Goal: Task Accomplishment & Management: Manage account settings

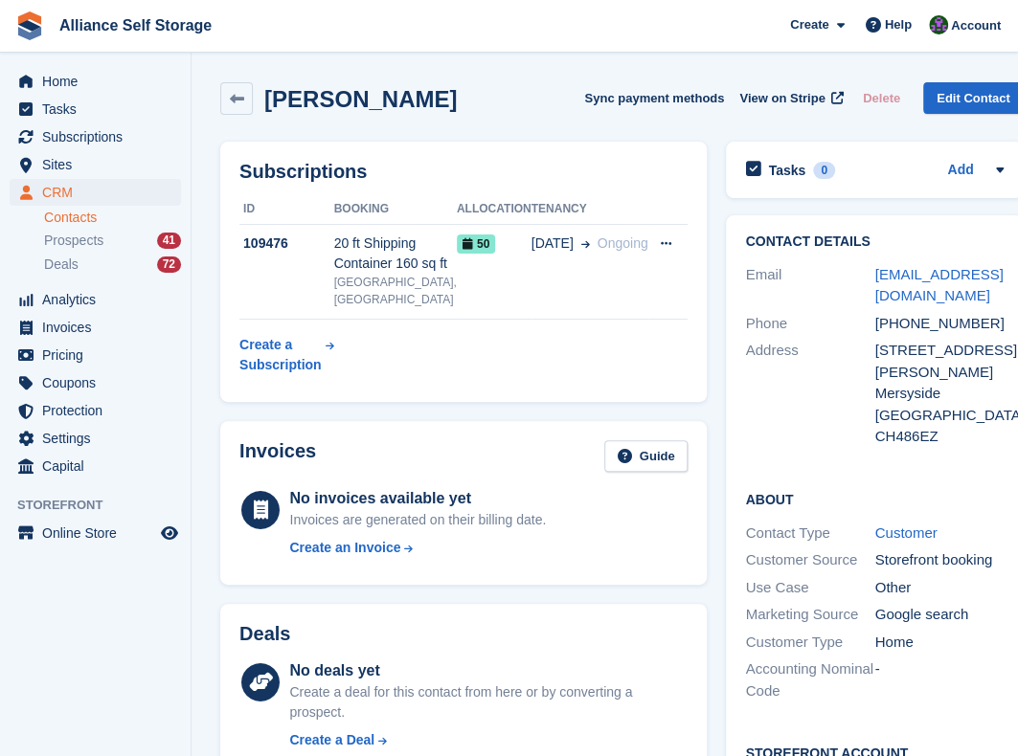
drag, startPoint x: 239, startPoint y: 108, endPoint x: 193, endPoint y: 127, distance: 49.8
click at [239, 108] on link at bounding box center [236, 98] width 33 height 33
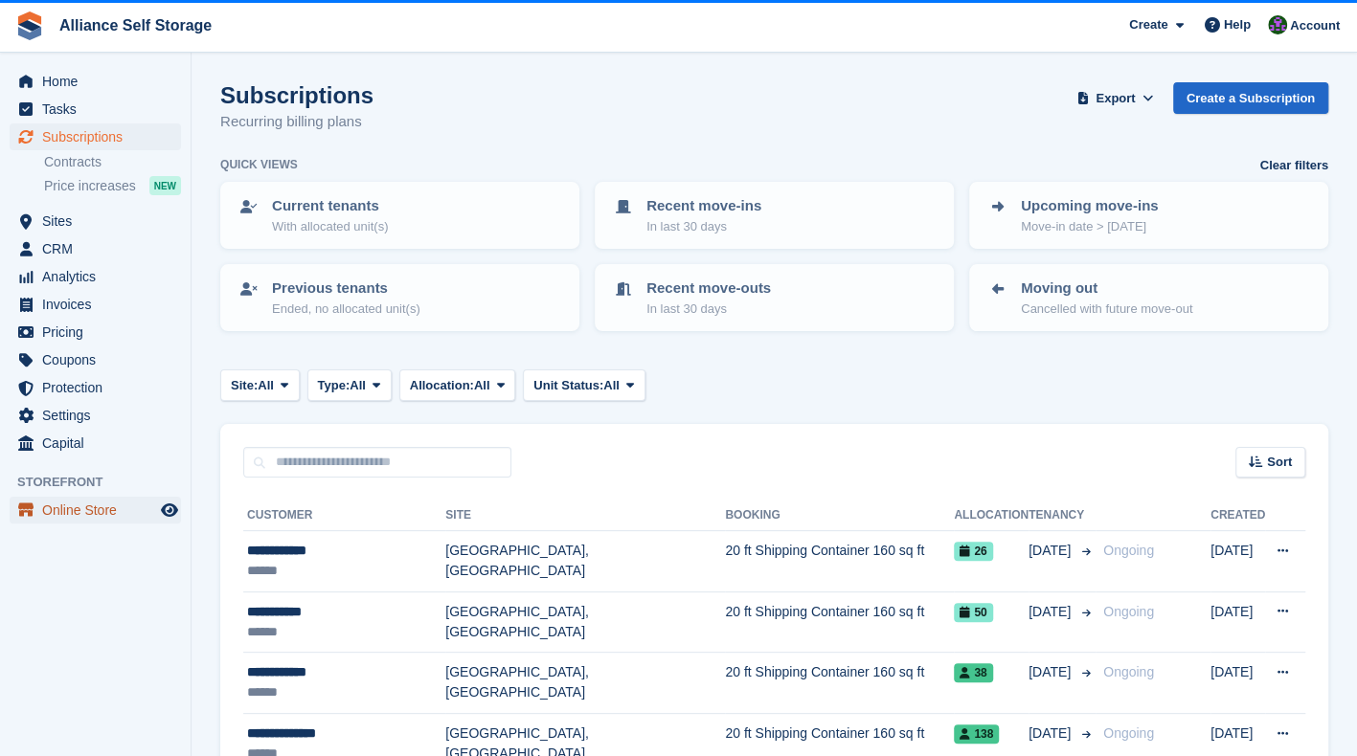
click at [91, 517] on span "Online Store" at bounding box center [99, 510] width 115 height 27
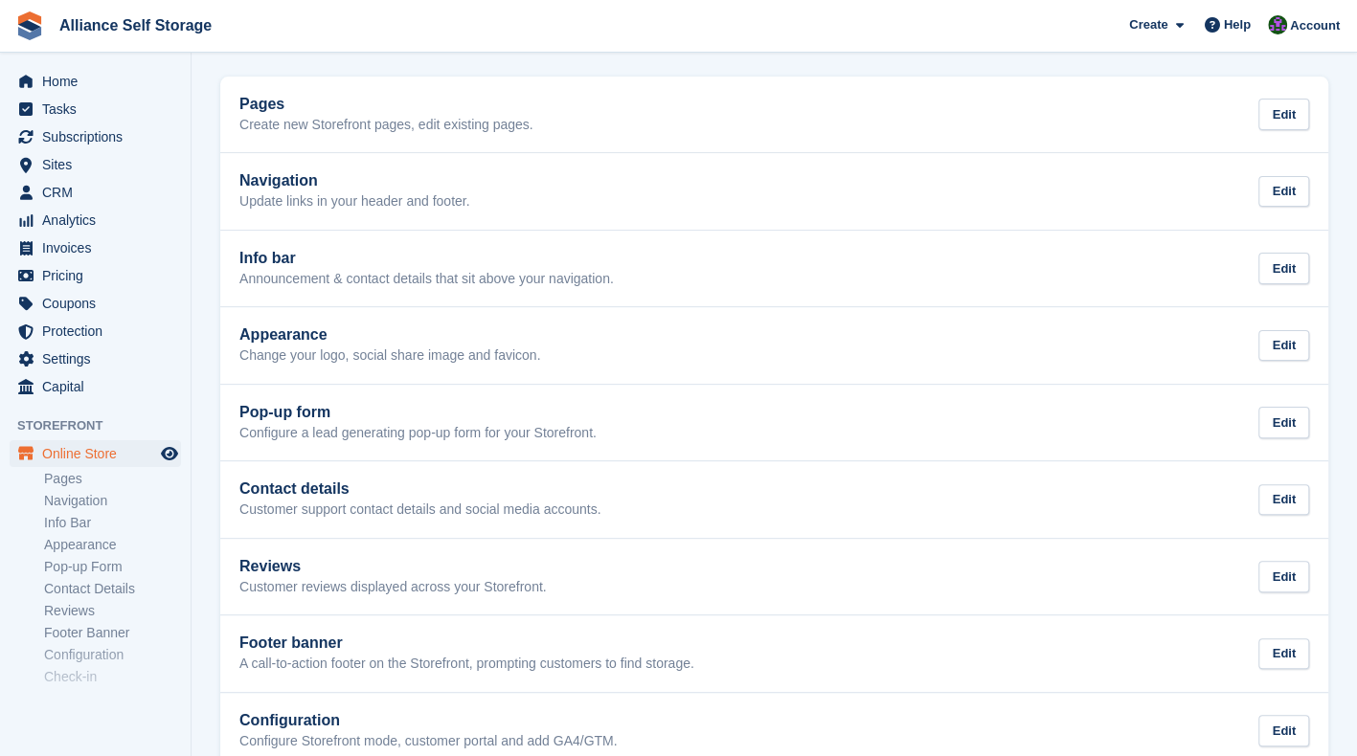
scroll to position [82, 0]
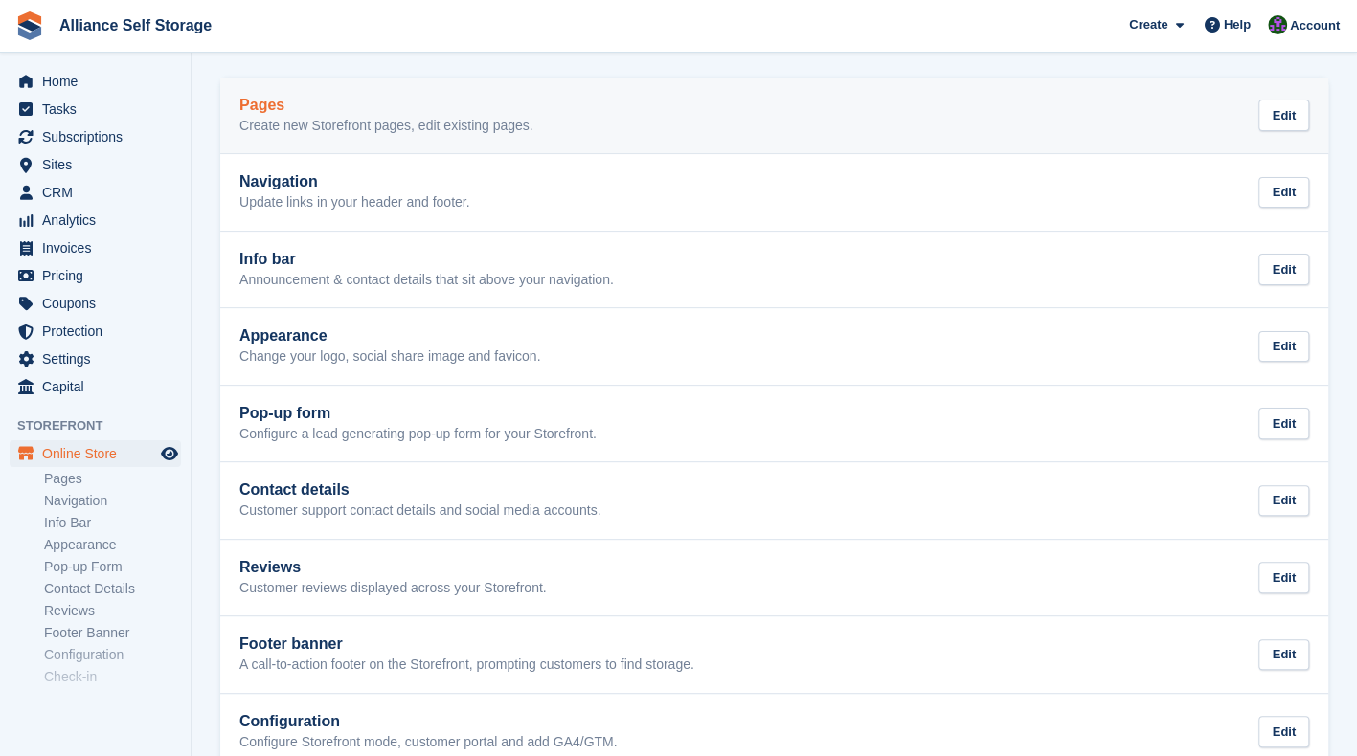
click at [691, 131] on div "Pages Create new Storefront pages, edit existing pages. Edit" at bounding box center [773, 116] width 1069 height 38
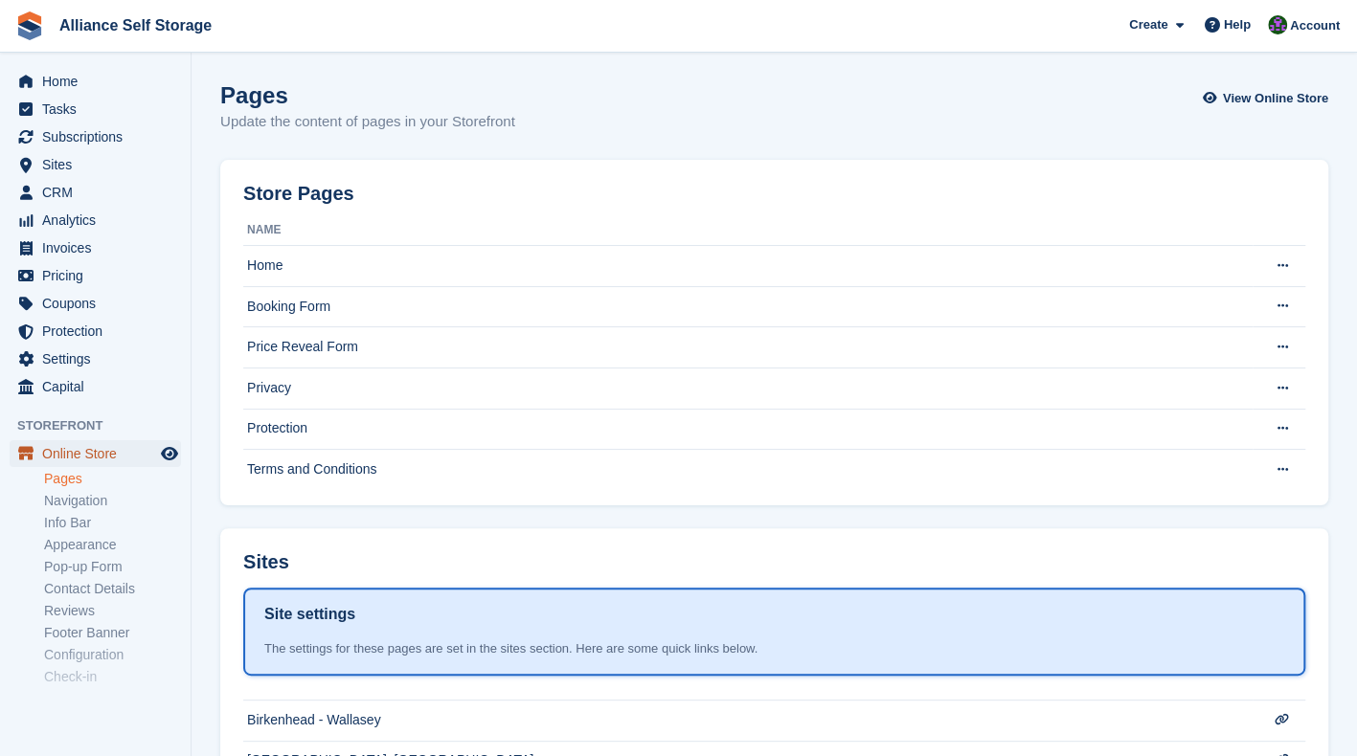
click at [94, 457] on span "Online Store" at bounding box center [99, 453] width 115 height 27
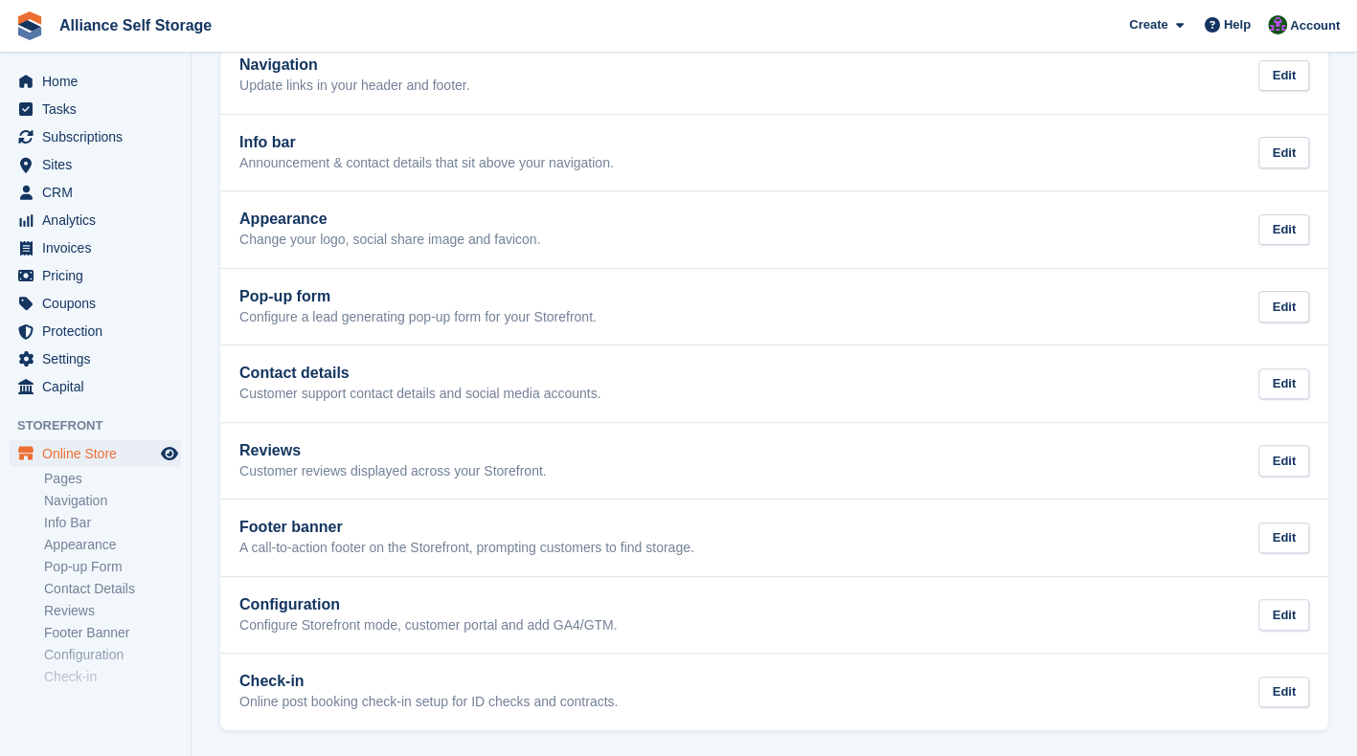
scroll to position [201, 0]
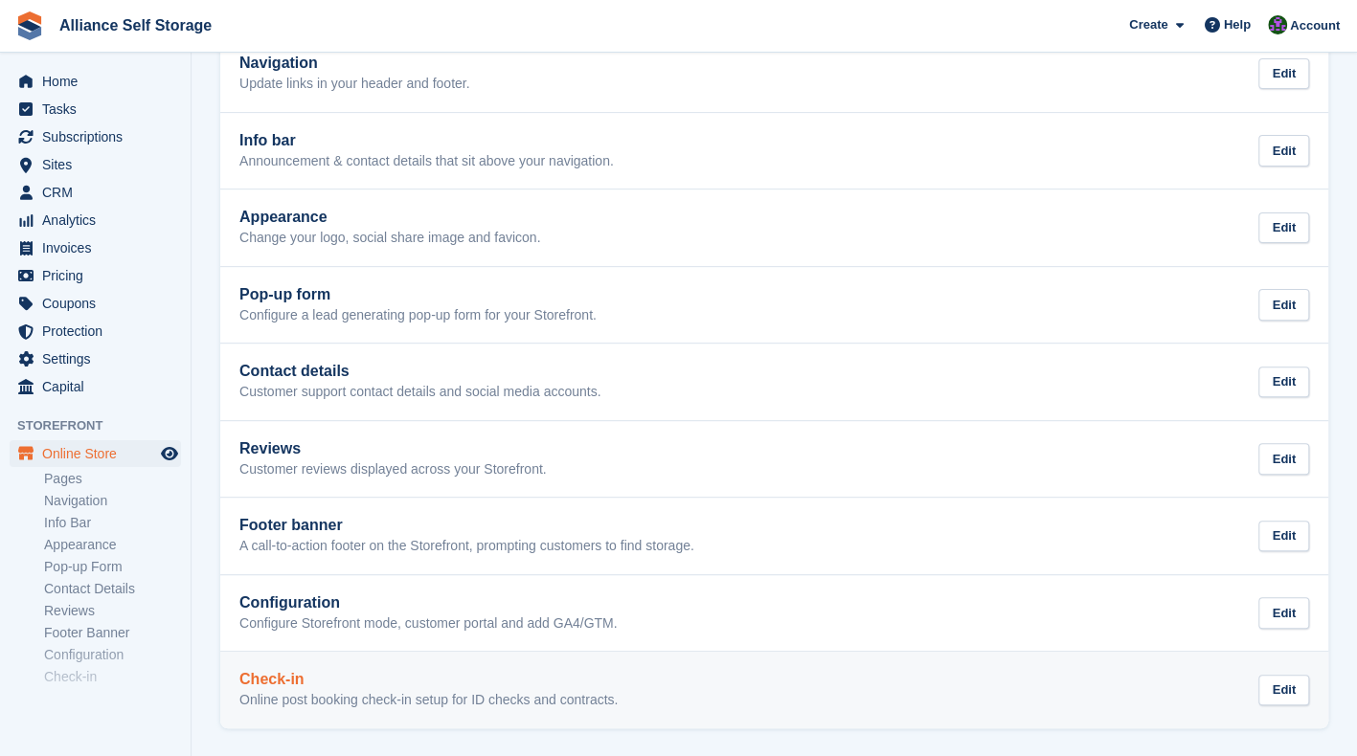
click at [649, 690] on div "Check-in Online post booking check-in setup for ID checks and contracts. Edit" at bounding box center [773, 690] width 1069 height 38
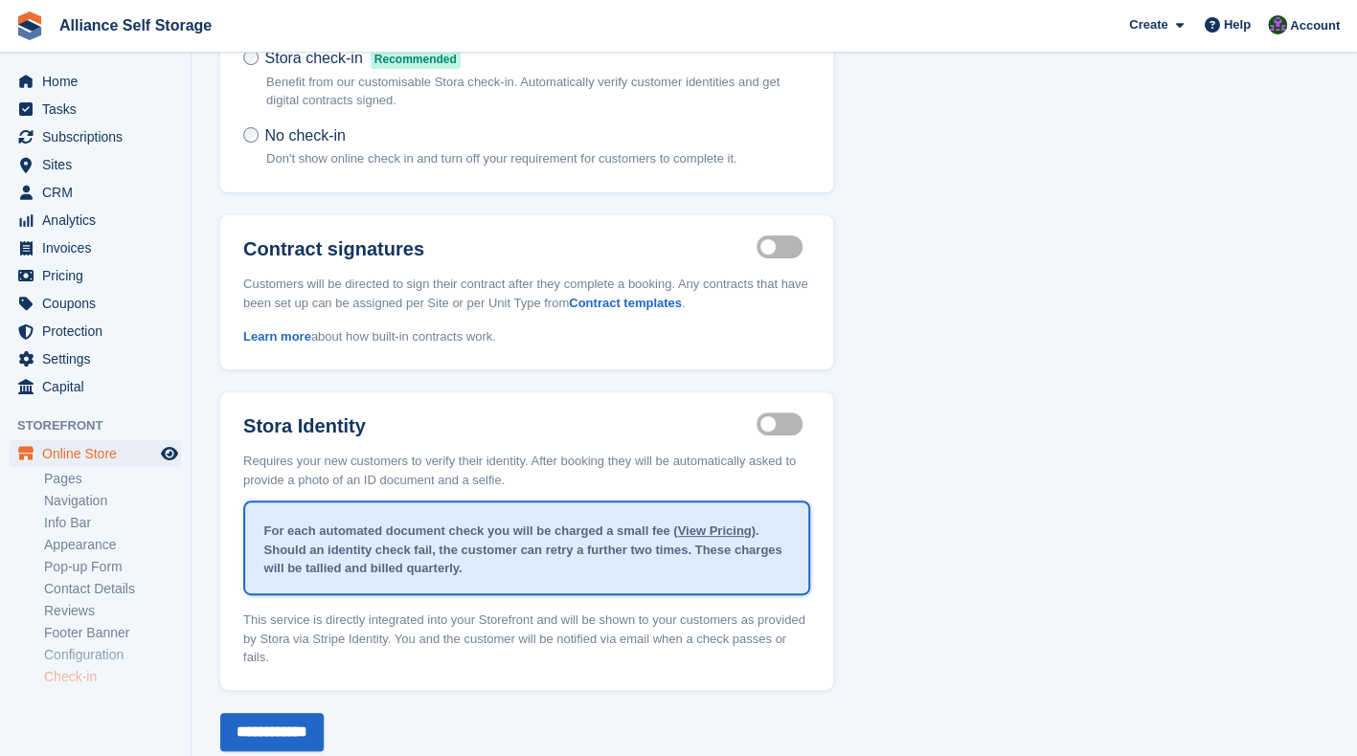
scroll to position [181, 0]
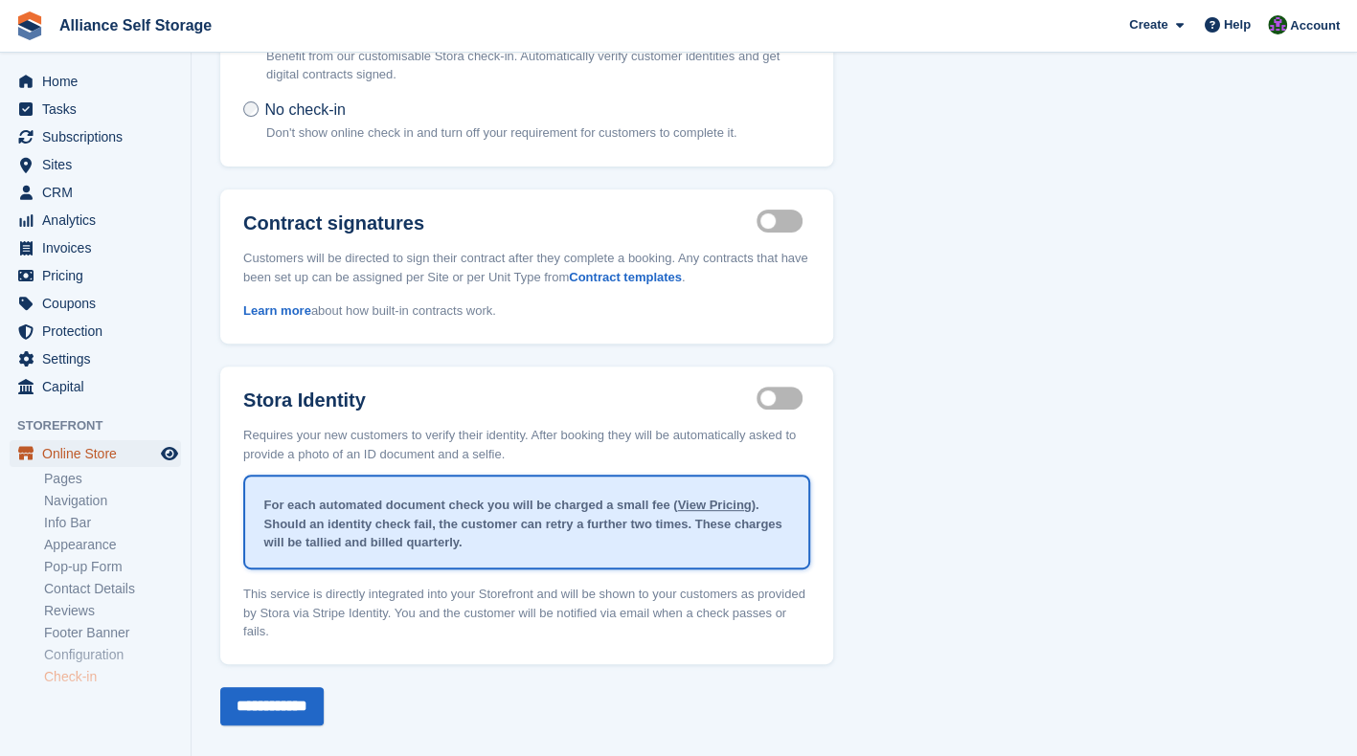
click at [109, 451] on span "Online Store" at bounding box center [99, 453] width 115 height 27
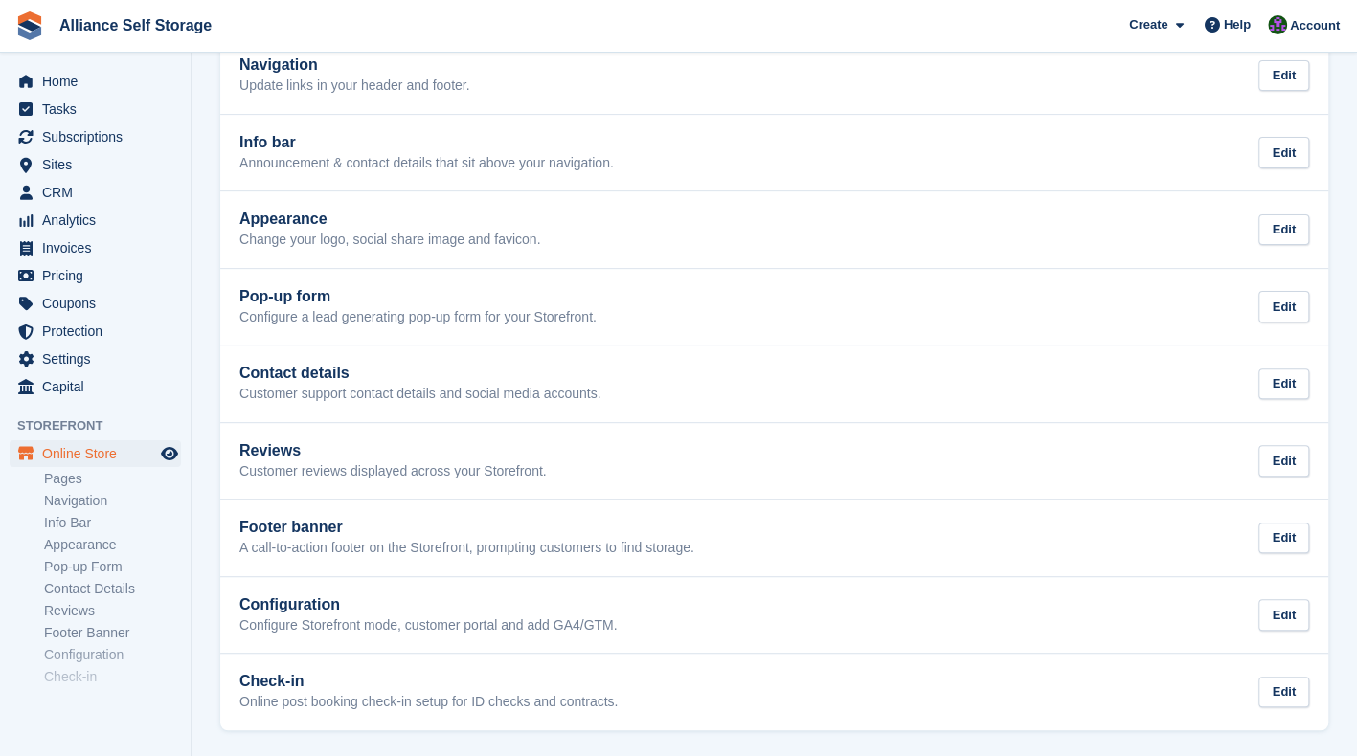
scroll to position [201, 0]
